Goal: Navigation & Orientation: Find specific page/section

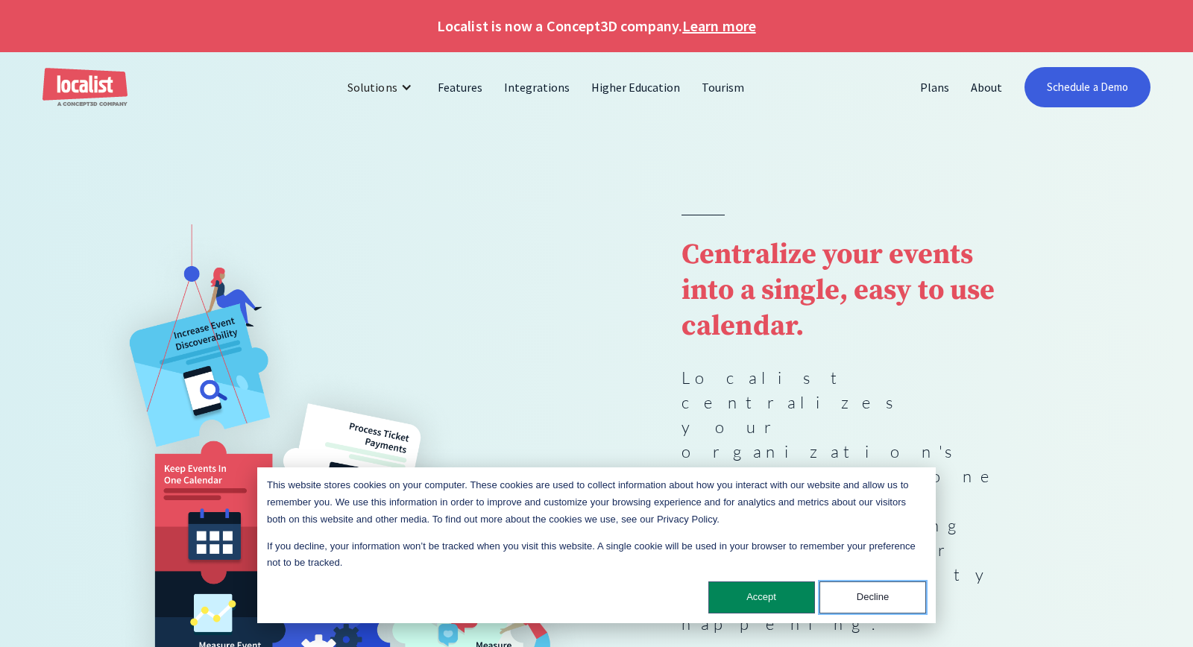
click at [848, 597] on button "Decline" at bounding box center [872, 597] width 107 height 32
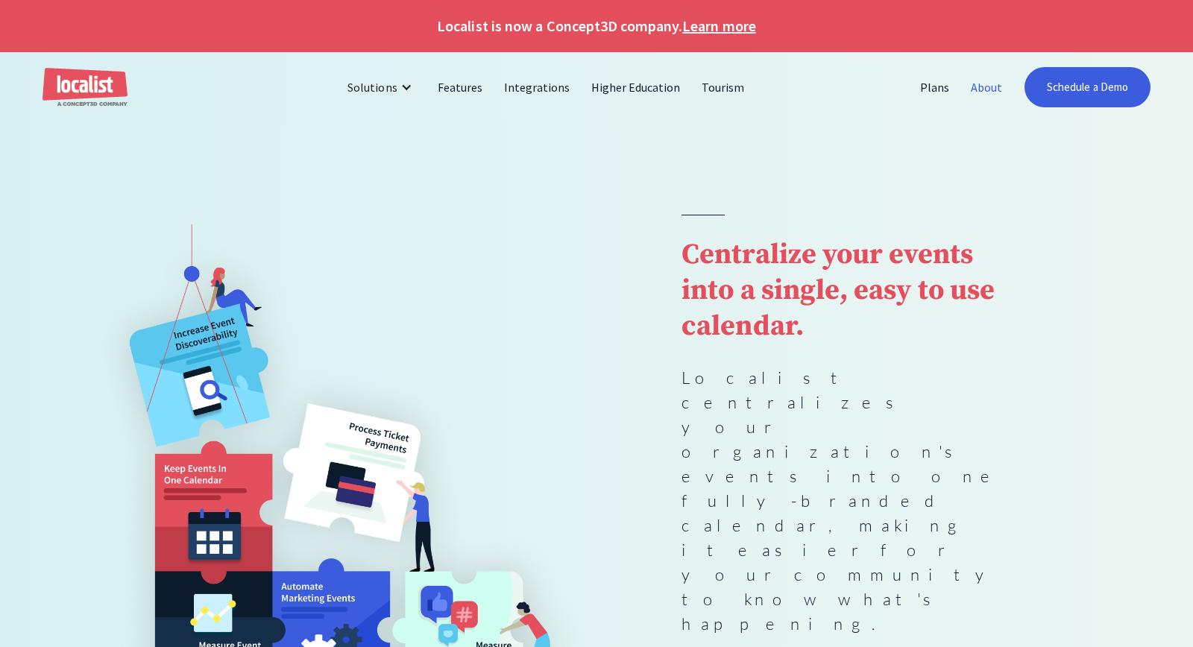
click at [978, 90] on link "About" at bounding box center [986, 87] width 53 height 36
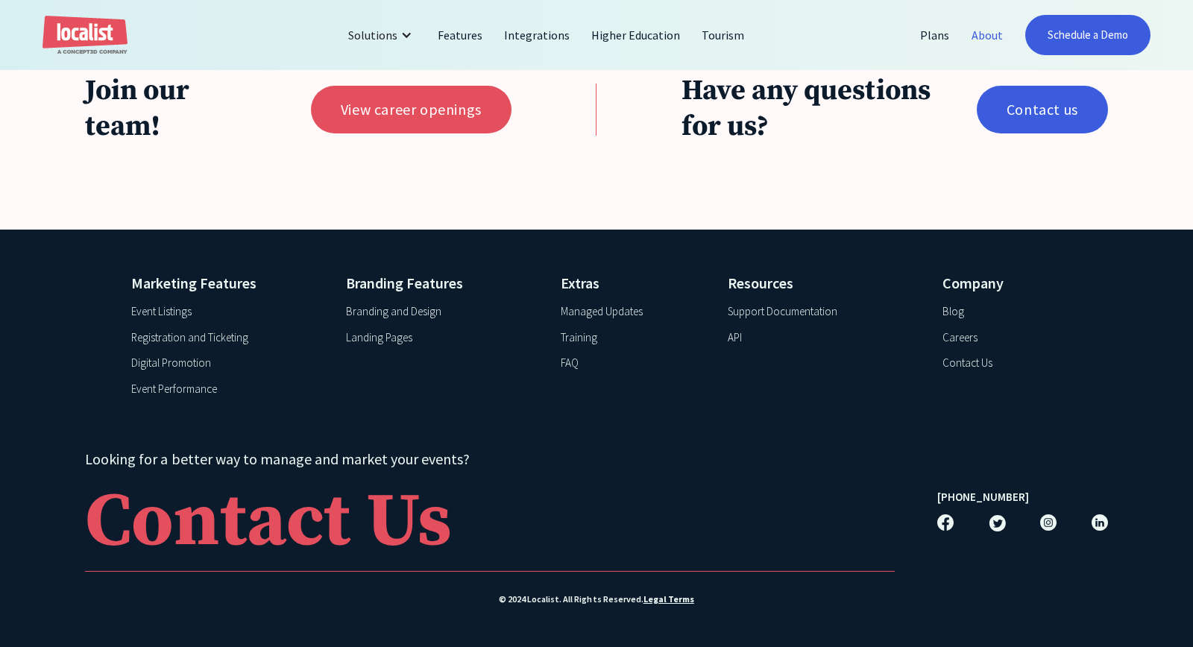
scroll to position [3303, 0]
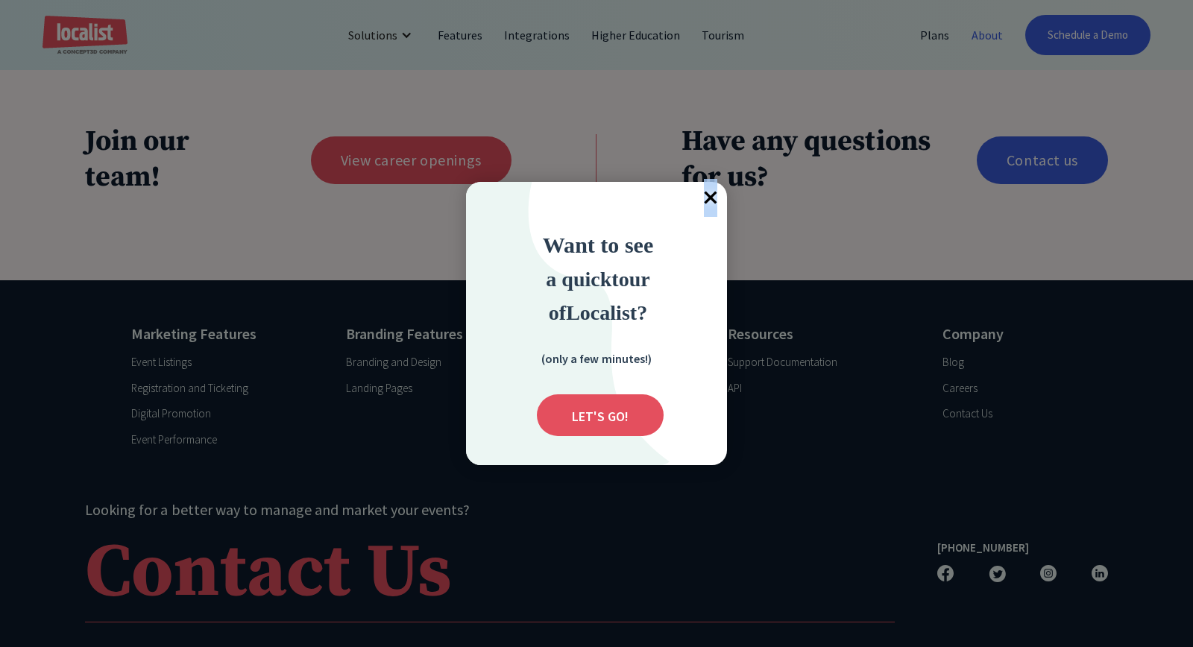
click at [710, 209] on span "×" at bounding box center [710, 198] width 33 height 33
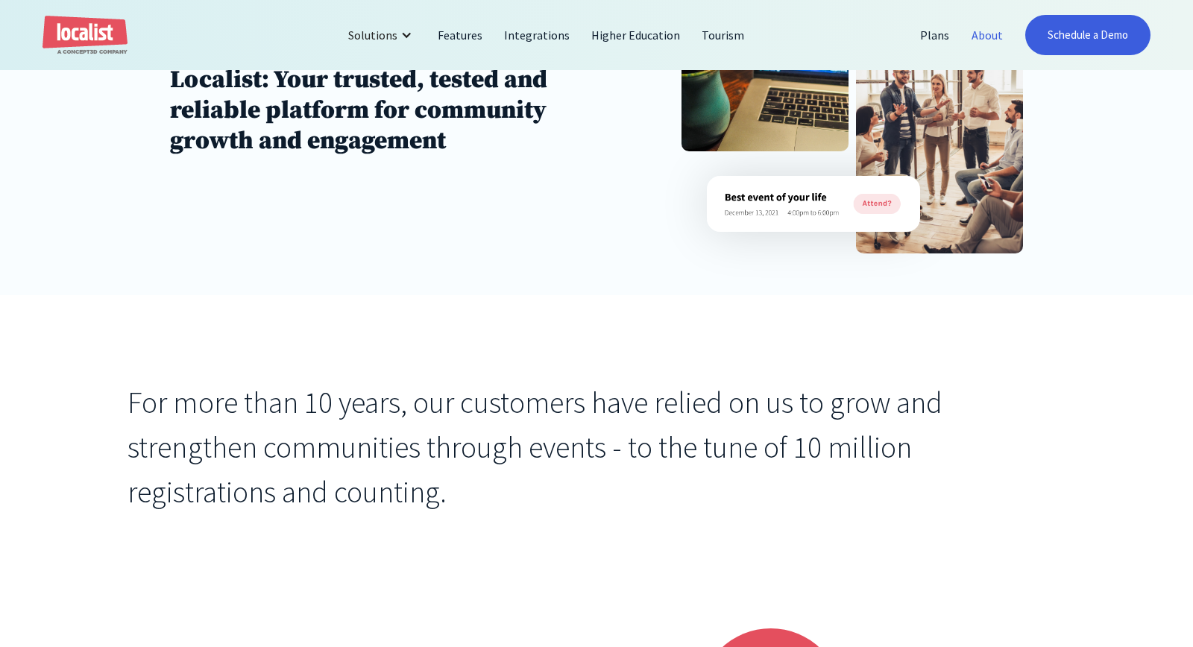
scroll to position [0, 0]
